Goal: Navigation & Orientation: Go to known website

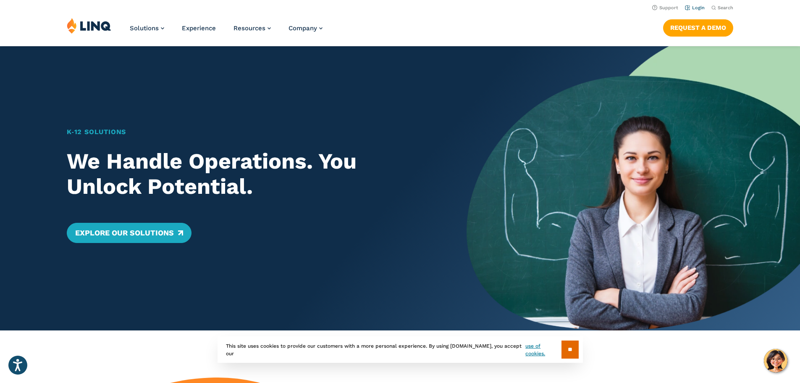
click at [691, 5] on li "Login" at bounding box center [695, 7] width 20 height 9
click at [694, 8] on link "Login" at bounding box center [695, 7] width 20 height 5
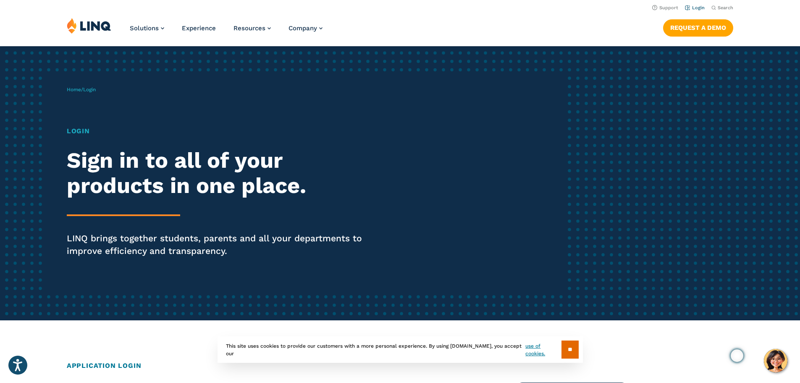
click at [694, 9] on link "Login" at bounding box center [695, 7] width 20 height 5
click at [688, 5] on link "Login" at bounding box center [695, 7] width 20 height 5
